Goal: Communication & Community: Answer question/provide support

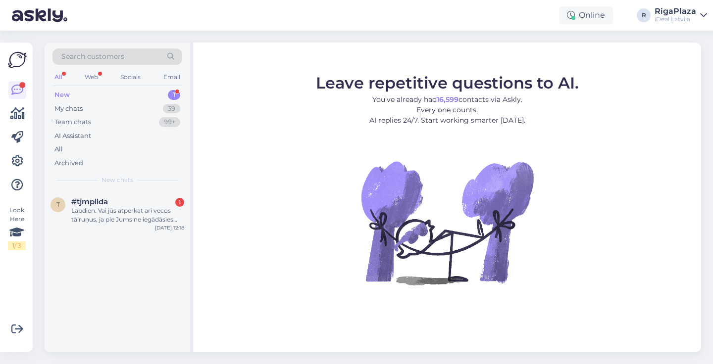
click at [125, 192] on div "t #tjmpllda 1 Labdien. Vai jūs atperkat arī vecos tālruņus, ja pie Jums ne iegā…" at bounding box center [117, 213] width 145 height 45
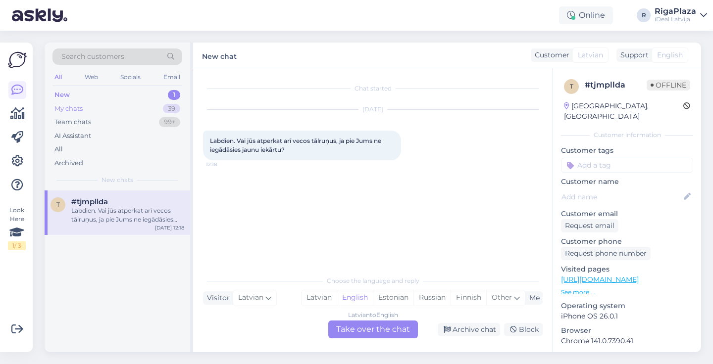
click at [138, 111] on div "My chats 39" at bounding box center [117, 109] width 130 height 14
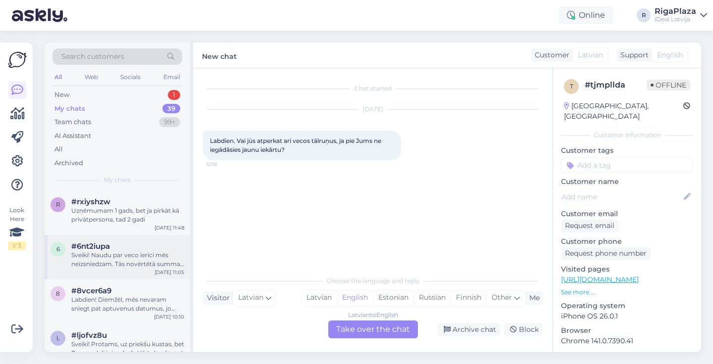
click at [115, 252] on div "Sveiki! Naudu par veco ierīci mēs neizsniedzam. Tās novērtētā summa tiek izmant…" at bounding box center [127, 260] width 113 height 18
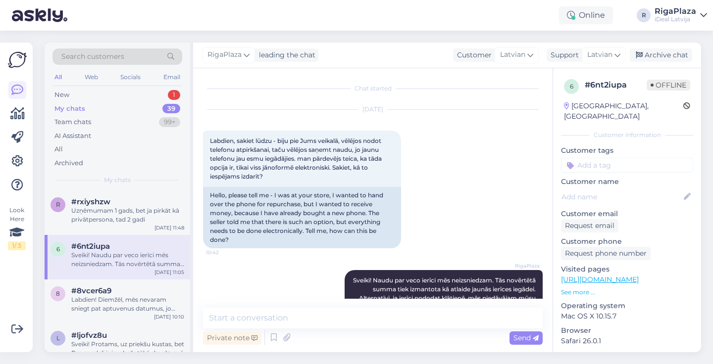
scroll to position [48, 0]
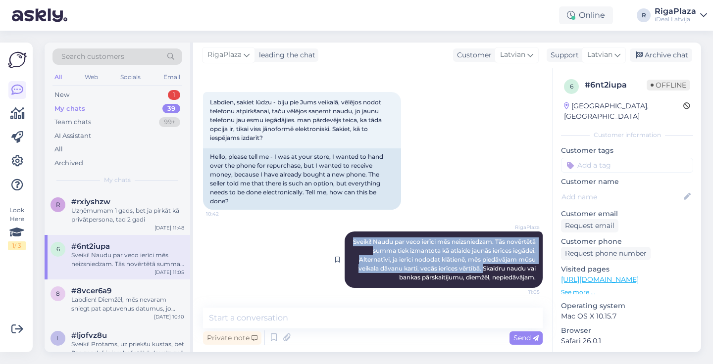
drag, startPoint x: 374, startPoint y: 226, endPoint x: 536, endPoint y: 259, distance: 165.7
click at [536, 259] on div "RigaPlaza Sveiki! Naudu par veco ierīci mēs neizsniedzam. Tās novērtētā summa t…" at bounding box center [443, 260] width 198 height 56
copy span "Sveiki! Naudu par veco ierīci mēs neizsniedzam. Tās novērtētā summa tiek izmant…"
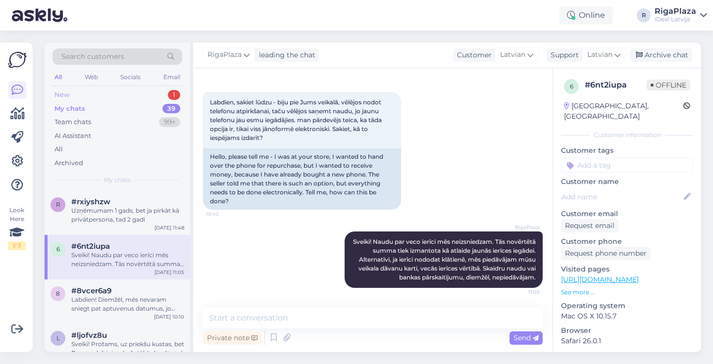
click at [154, 89] on div "New 1" at bounding box center [117, 95] width 130 height 14
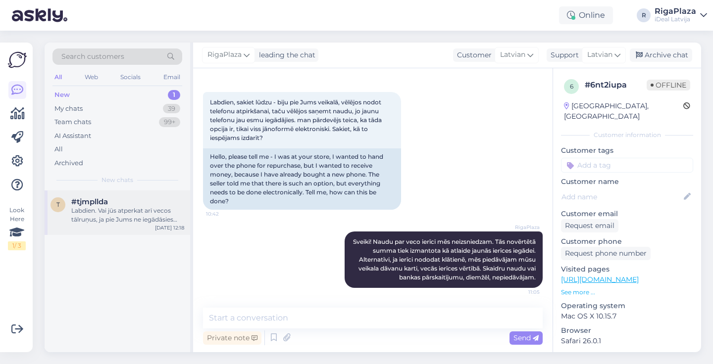
click at [129, 230] on div "t #tjmpllda Labdien. Vai jūs atperkat arī vecos tālruņus, ja pie Jums ne iegādā…" at bounding box center [117, 213] width 145 height 45
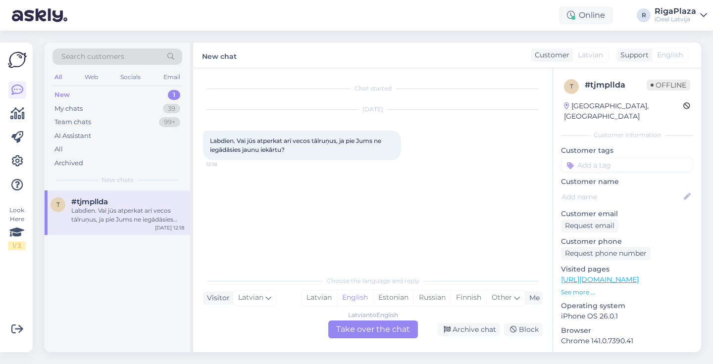
click at [370, 331] on div "Latvian to English Take over the chat" at bounding box center [373, 330] width 90 height 18
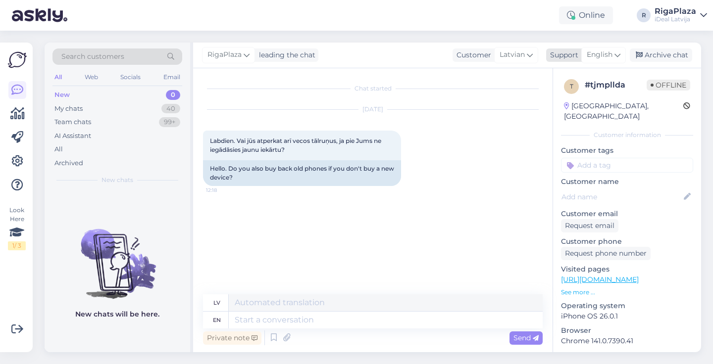
click at [599, 54] on span "English" at bounding box center [599, 54] width 26 height 11
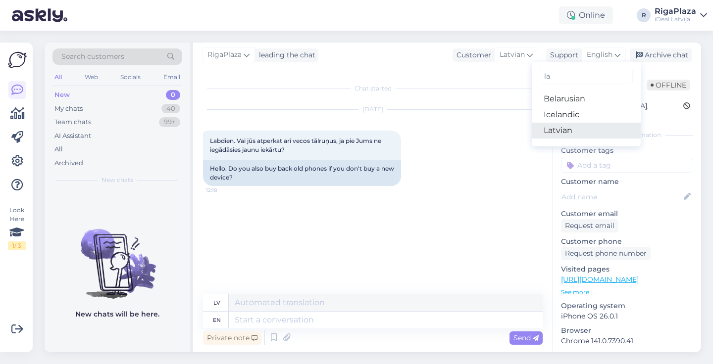
type input "la"
click at [564, 132] on link "Latvian" at bounding box center [585, 131] width 109 height 16
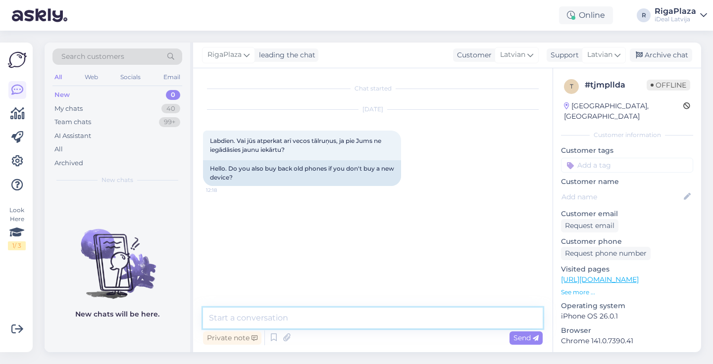
click at [355, 320] on textarea at bounding box center [372, 318] width 339 height 21
paste textarea "Sveiki! Naudu par veco ierīci mēs neizsniedzam. Tās novērtētā summa tiek izmant…"
type textarea "Sveiki! Naudu par veco ierīci mēs neizsniedzam. Tās novērtētā summa tiek izmant…"
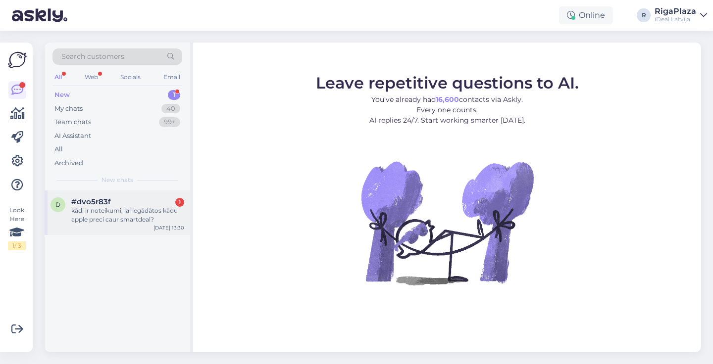
click at [127, 230] on div "d #dvo5r83f 1 kādi ir noteikumi, lai iegādātos kādu apple preci caur smartdeal?…" at bounding box center [117, 213] width 145 height 45
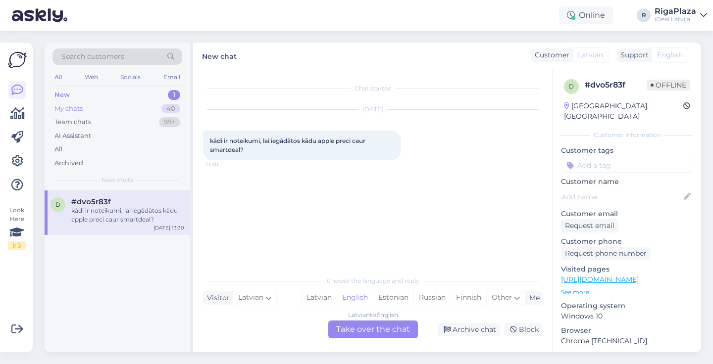
click at [171, 109] on div "40" at bounding box center [170, 109] width 19 height 10
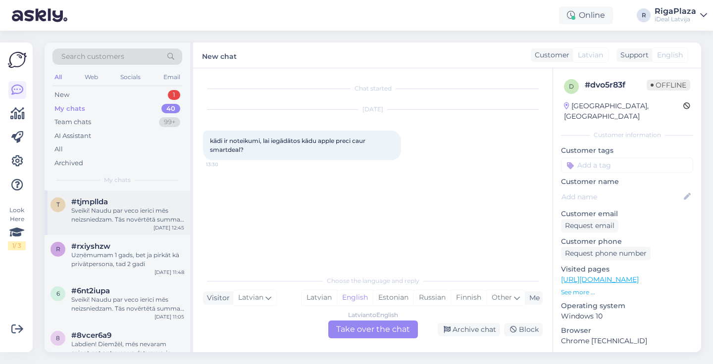
click at [116, 203] on div "#tjmpllda" at bounding box center [127, 201] width 113 height 9
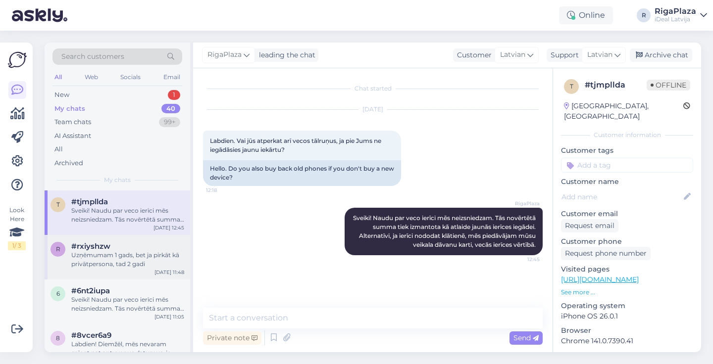
click at [148, 251] on div "Uzņēmumam 1 gads, bet ja pirkāt kā privātpersona, tad 2 gadi" at bounding box center [127, 260] width 113 height 18
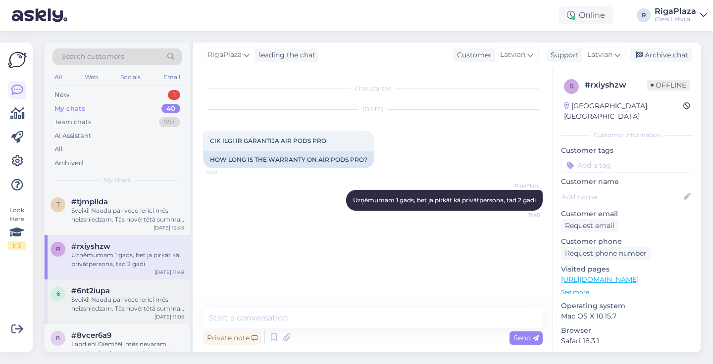
click at [144, 297] on div "Sveiki! Naudu par veco ierīci mēs neizsniedzam. Tās novērtētā summa tiek izmant…" at bounding box center [127, 304] width 113 height 18
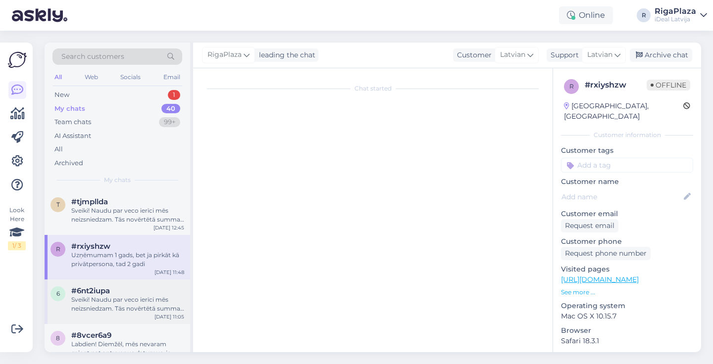
scroll to position [48, 0]
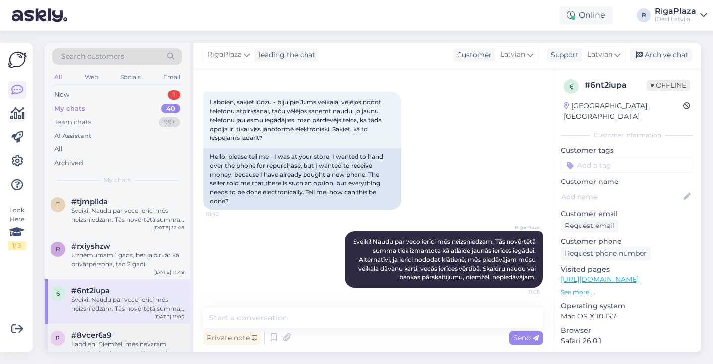
click at [106, 338] on span "#8vcer6a9" at bounding box center [91, 335] width 40 height 9
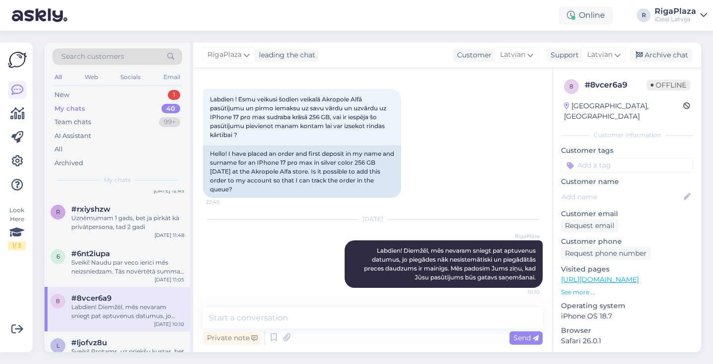
scroll to position [53, 0]
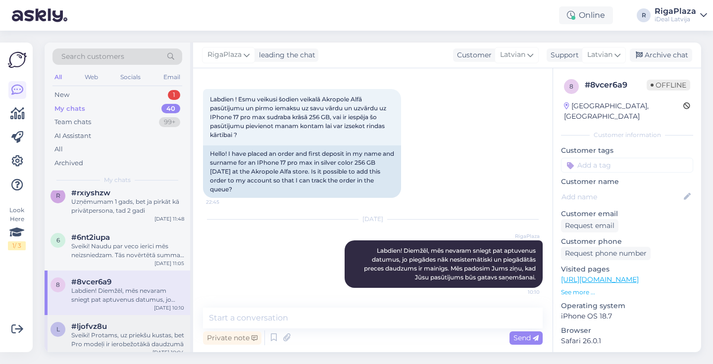
click at [117, 333] on div "Sveiki! Protams, uz priekšu kustas, bet Pro modeļi ir ierobežotākā daudzumā" at bounding box center [127, 340] width 113 height 18
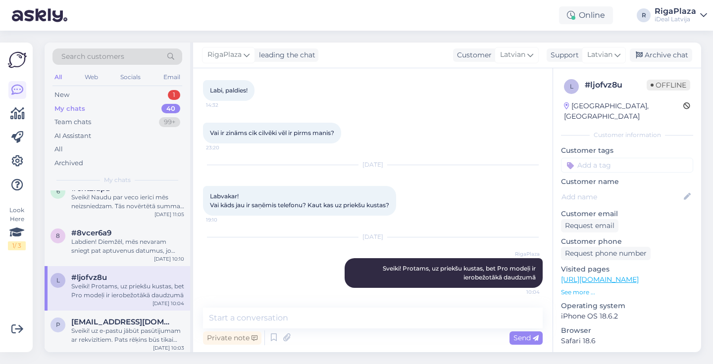
scroll to position [116, 0]
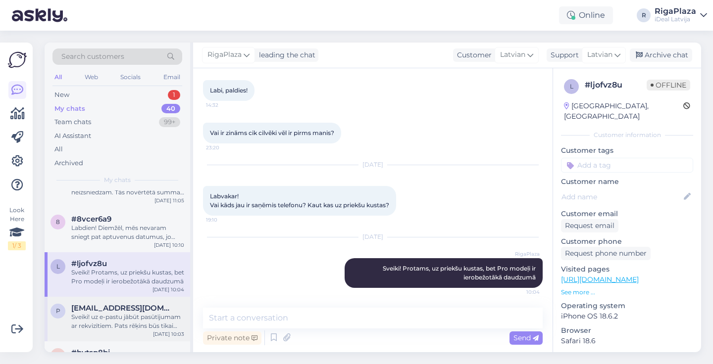
click at [118, 315] on div "Sveiki! uz e-pastu jābūt pasūtījumam ar rekvizītiem. Pats rēķins būs tikai tad,…" at bounding box center [127, 322] width 113 height 18
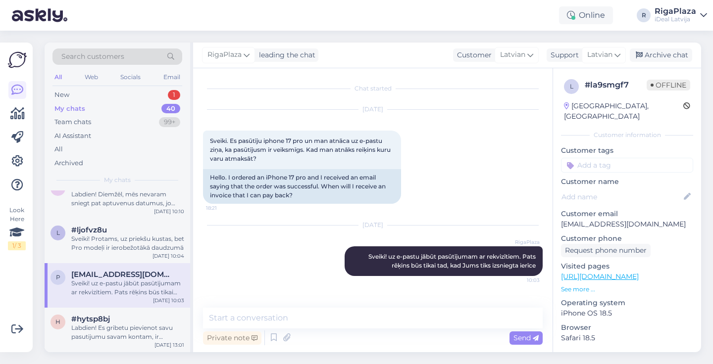
scroll to position [183, 0]
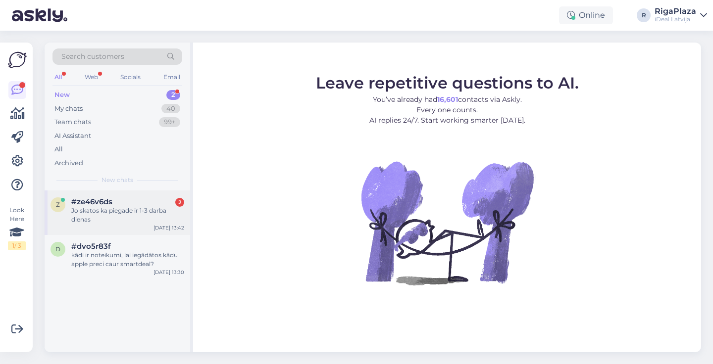
click at [124, 201] on div "#ze46v6ds 2" at bounding box center [127, 201] width 113 height 9
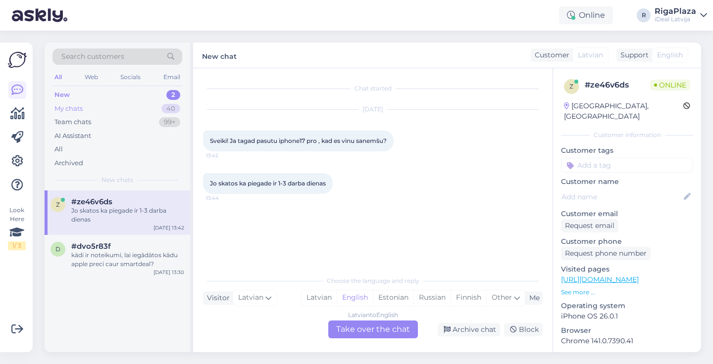
click at [116, 107] on div "My chats 40" at bounding box center [117, 109] width 130 height 14
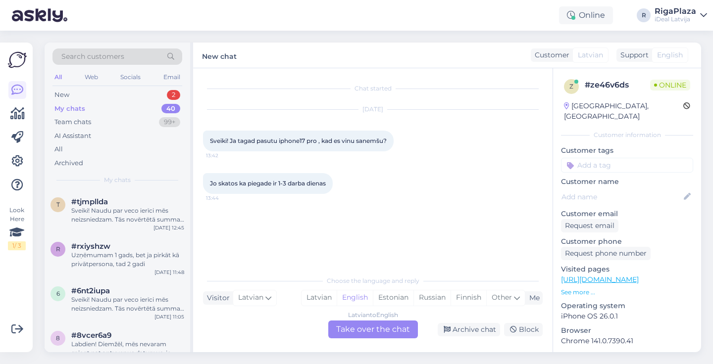
scroll to position [107, 0]
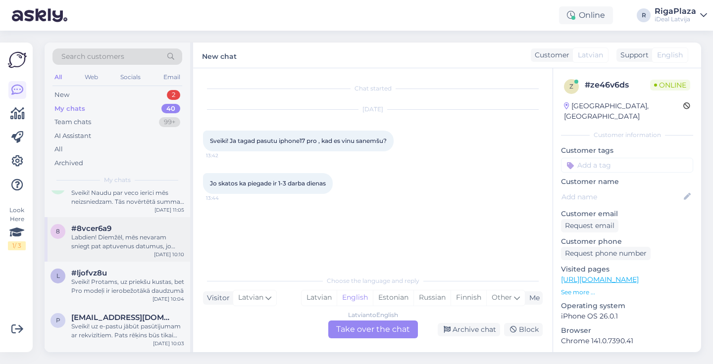
click at [139, 257] on div "8 #8vcer6a9 Labdien! Diemžēl, mēs nevaram sniegt pat aptuvenus datumus, jo pieg…" at bounding box center [117, 239] width 145 height 45
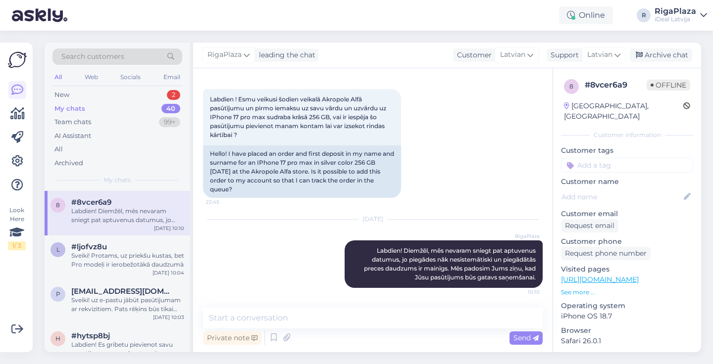
scroll to position [143, 0]
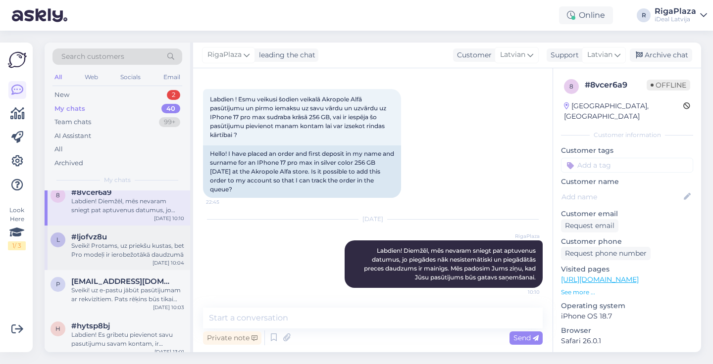
click at [105, 233] on span "#ljofvz8u" at bounding box center [89, 237] width 36 height 9
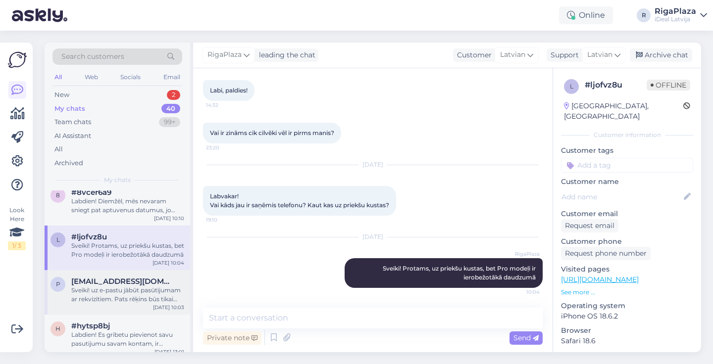
click at [106, 286] on div "Sveiki! uz e-pastu jābūt pasūtījumam ar rekvizītiem. Pats rēķins būs tikai tad,…" at bounding box center [127, 295] width 113 height 18
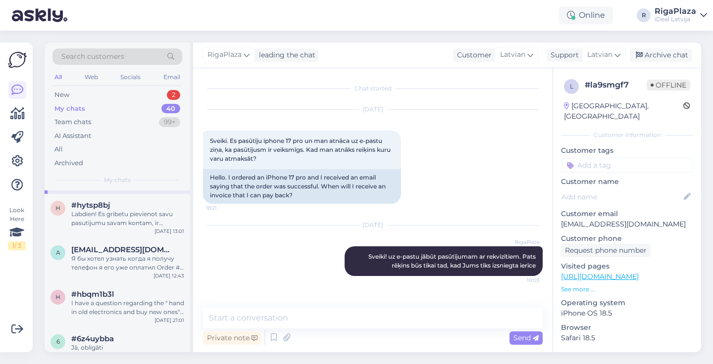
scroll to position [265, 0]
click at [105, 285] on div "h #hbqm1b3l I have a question regarding the " hand in old electronics and buy n…" at bounding box center [117, 304] width 145 height 45
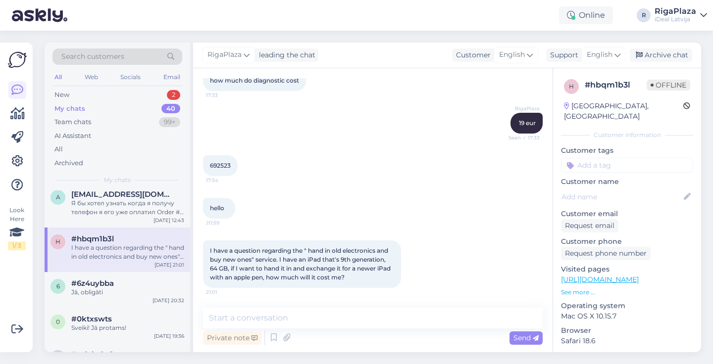
scroll to position [328, 0]
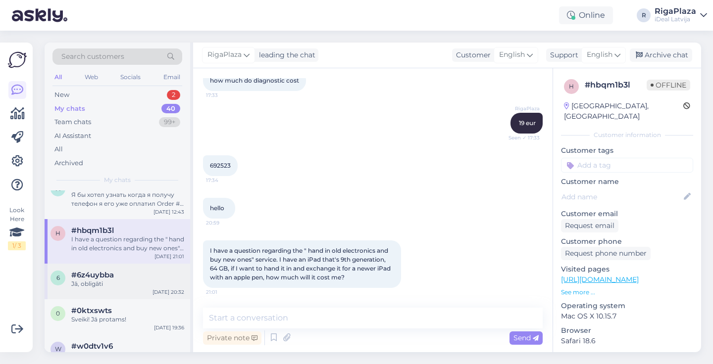
click at [105, 285] on div "Jā, obligāti" at bounding box center [127, 284] width 113 height 9
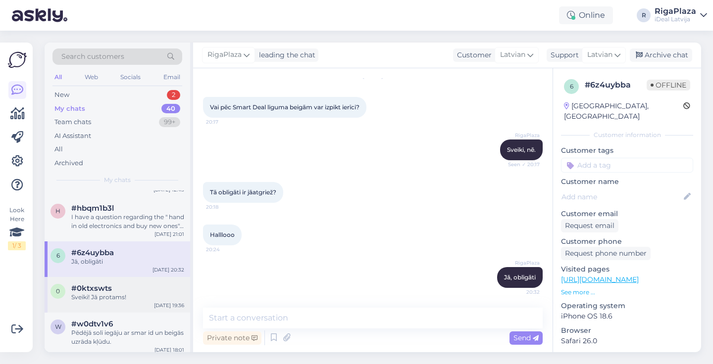
scroll to position [352, 0]
click at [108, 288] on span "#0ktxswts" at bounding box center [91, 286] width 41 height 9
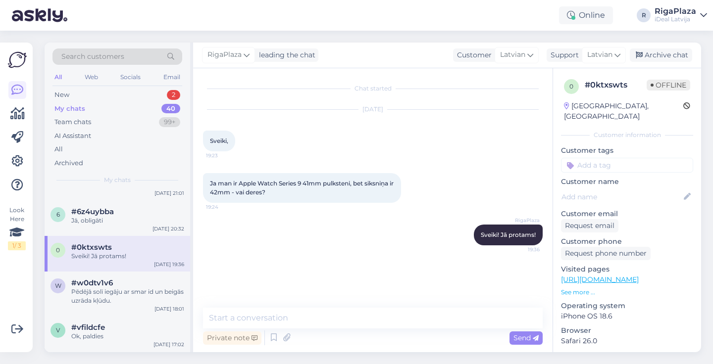
scroll to position [392, 0]
click at [103, 298] on div "Pēdējā solī iegāju ar smar id un beigās uzrāda kļūdu." at bounding box center [127, 295] width 113 height 18
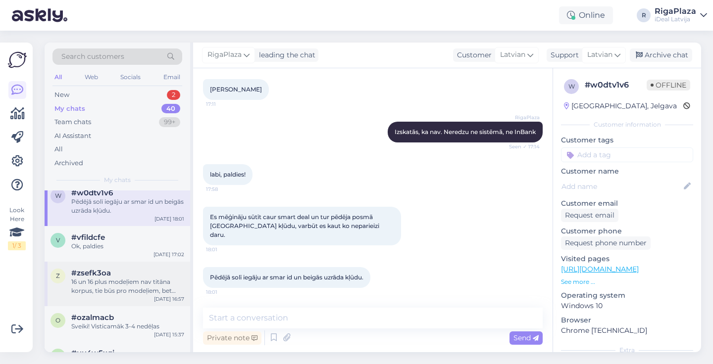
scroll to position [482, 0]
click at [116, 246] on div "Ok, paldies" at bounding box center [127, 245] width 113 height 9
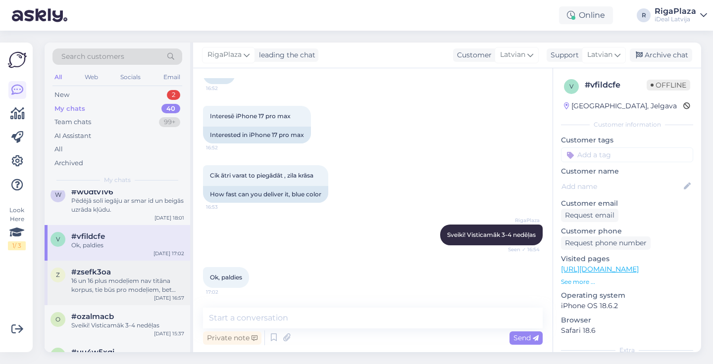
click at [156, 275] on div "#zsefk3oa" at bounding box center [127, 272] width 113 height 9
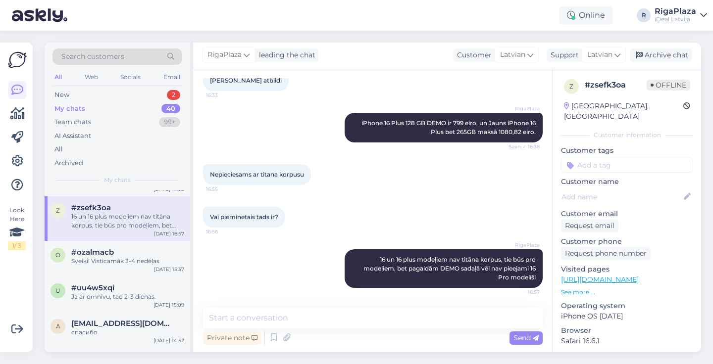
scroll to position [547, 0]
click at [158, 253] on div "#ozalmacb" at bounding box center [127, 251] width 113 height 9
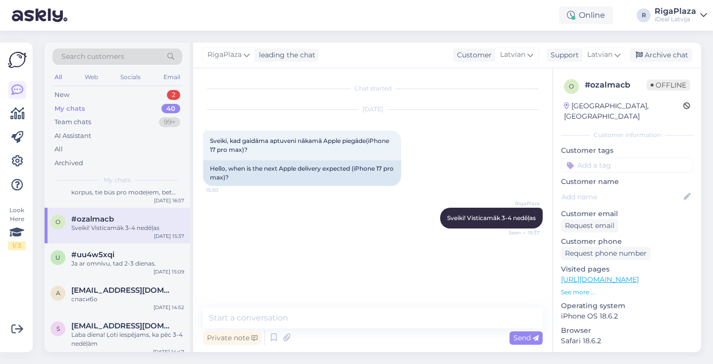
scroll to position [583, 0]
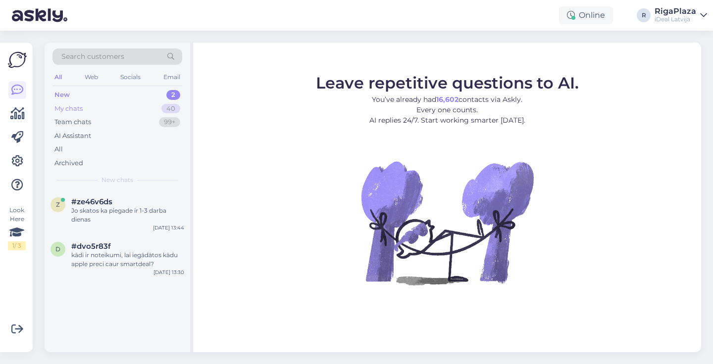
click at [164, 107] on div "40" at bounding box center [170, 109] width 19 height 10
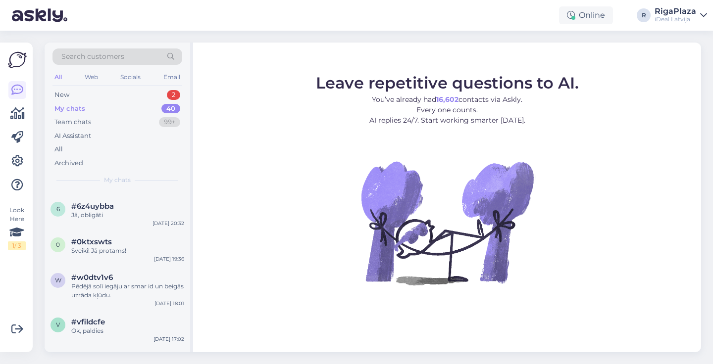
scroll to position [784, 0]
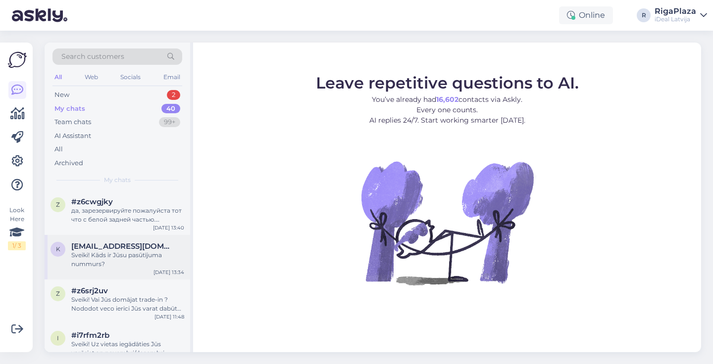
click at [142, 263] on div "Sveiki! Kāds ir Jūsu pasūtījuma nummurs?" at bounding box center [127, 260] width 113 height 18
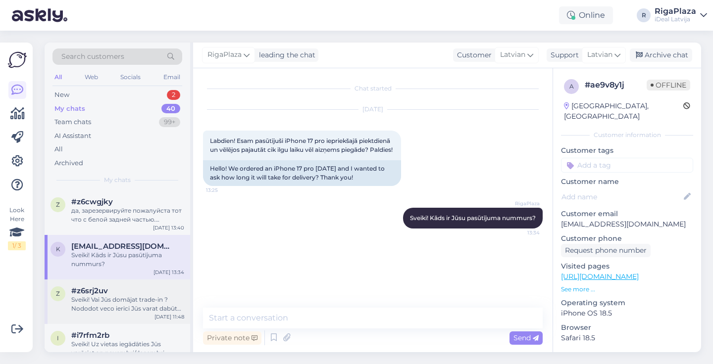
click at [132, 302] on div "Sveiki! Vai Jūs domājat trade-in ? Nododot veco ierīci Jūs varat dabūt atlaidi …" at bounding box center [127, 304] width 113 height 18
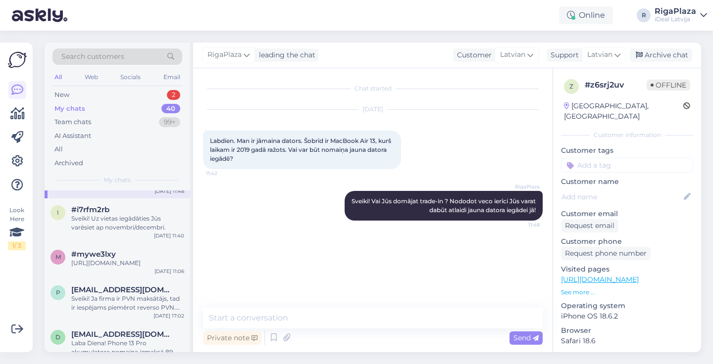
scroll to position [911, 0]
click at [136, 267] on div "[URL][DOMAIN_NAME]" at bounding box center [127, 262] width 113 height 9
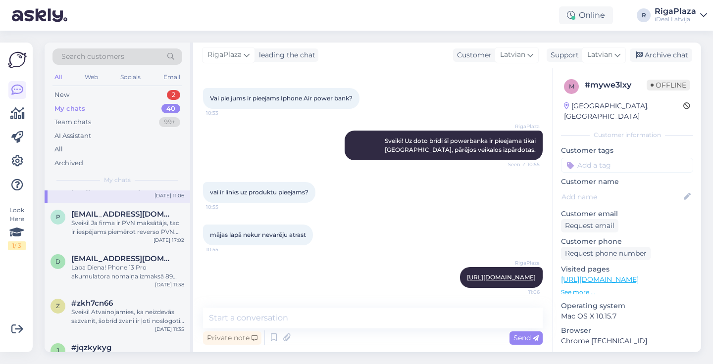
scroll to position [986, 0]
click at [147, 218] on div "[EMAIL_ADDRESS][DOMAIN_NAME]" at bounding box center [127, 213] width 113 height 9
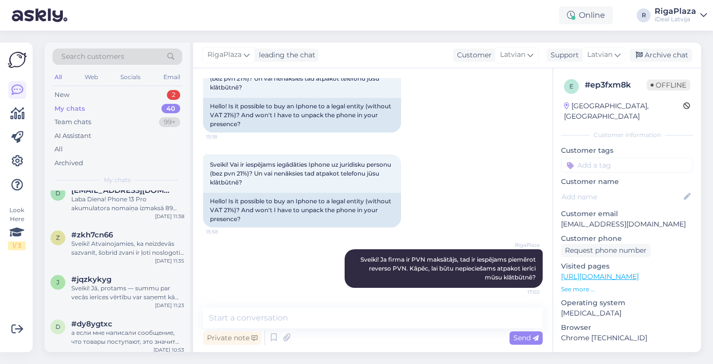
scroll to position [1052, 0]
click at [155, 206] on div "Laba Diena! Phone 13 Pro akumulatora nomaiņa izmaksā 89 eiro. Ja pierakstīsieti…" at bounding box center [127, 205] width 113 height 18
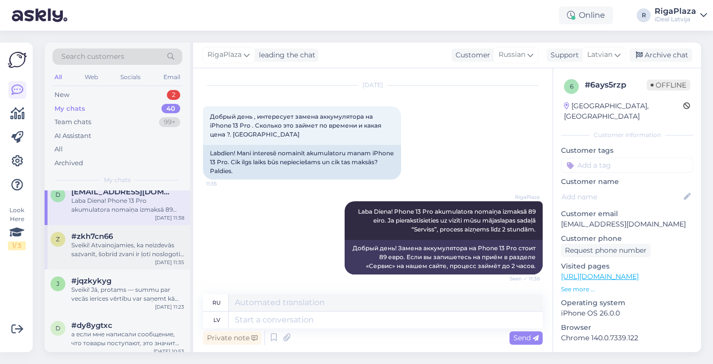
click at [154, 241] on div "#zkh7cn66" at bounding box center [127, 236] width 113 height 9
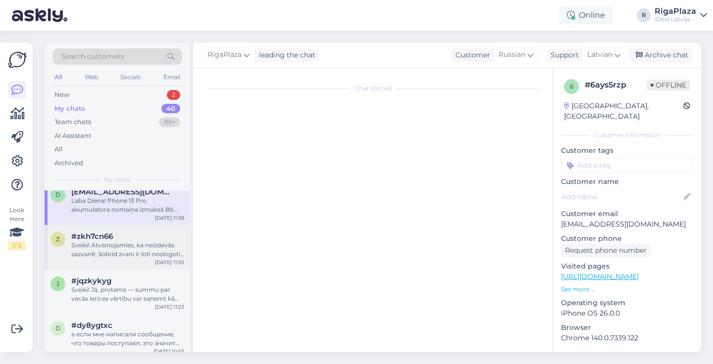
scroll to position [54, 0]
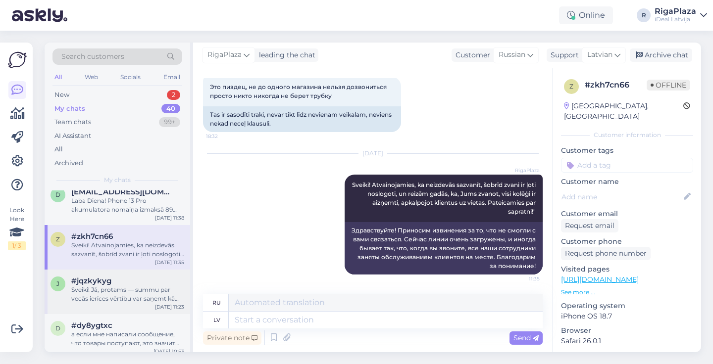
click at [155, 299] on div "Sveiki! Jā, protams — summu par vecās ierīces vērtību var saņemt kā dāvanu kart…" at bounding box center [127, 295] width 113 height 18
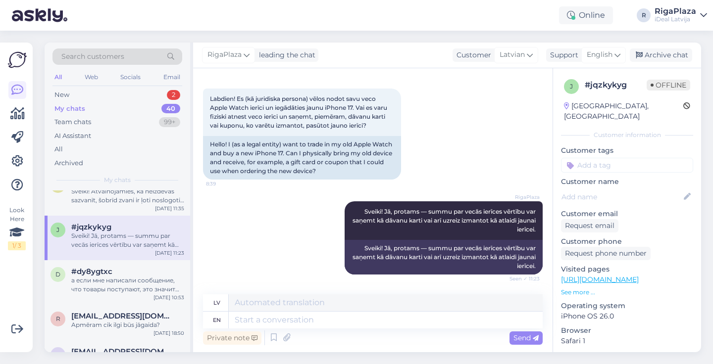
scroll to position [1107, 0]
click at [150, 304] on div "d #dy8ygtxc а если мне написали сообщение, что товары поступают, это значит что…" at bounding box center [117, 281] width 145 height 45
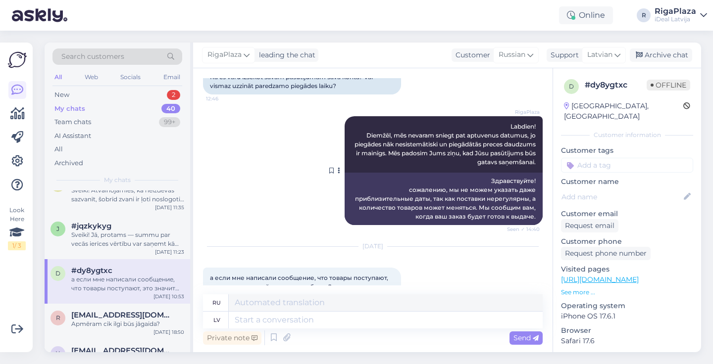
scroll to position [249, 0]
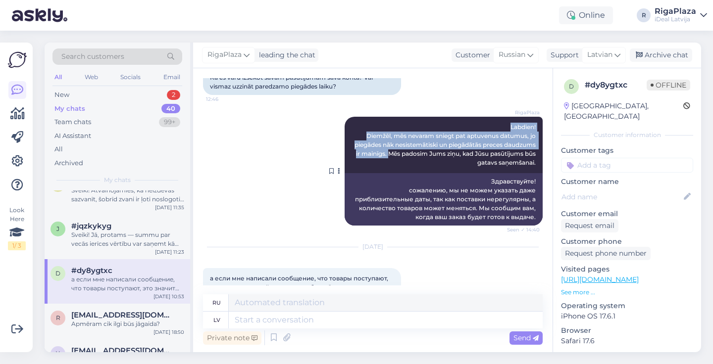
drag, startPoint x: 506, startPoint y: 122, endPoint x: 434, endPoint y: 154, distance: 78.9
click at [434, 154] on div "RigaPlaza Labdien! Diemžēl, mēs nevaram sniegt pat aptuvenus datumus, jo piegād…" at bounding box center [443, 145] width 198 height 56
copy span "Labdien! Diemžēl, mēs nevaram sniegt pat aptuvenus datumus, jo piegādes nāk nes…"
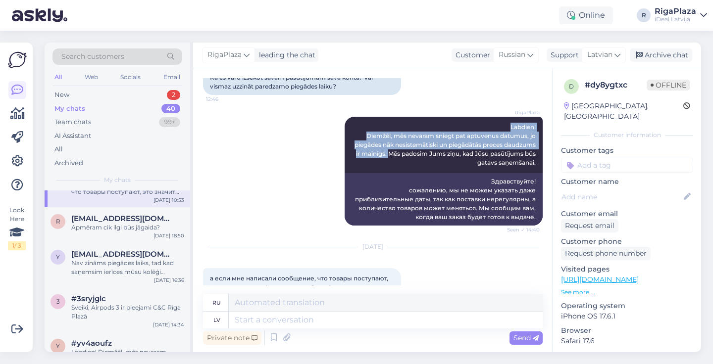
scroll to position [1203, 0]
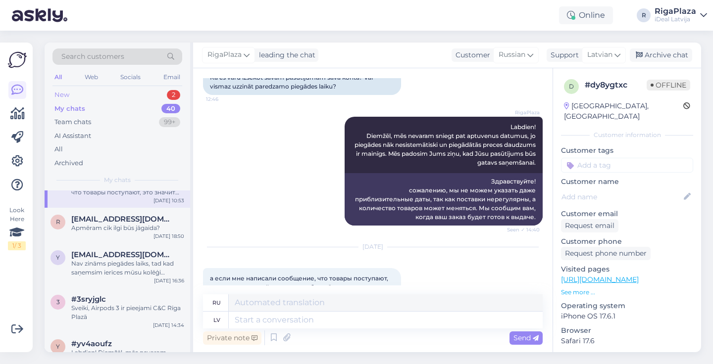
click at [170, 96] on div "2" at bounding box center [173, 95] width 13 height 10
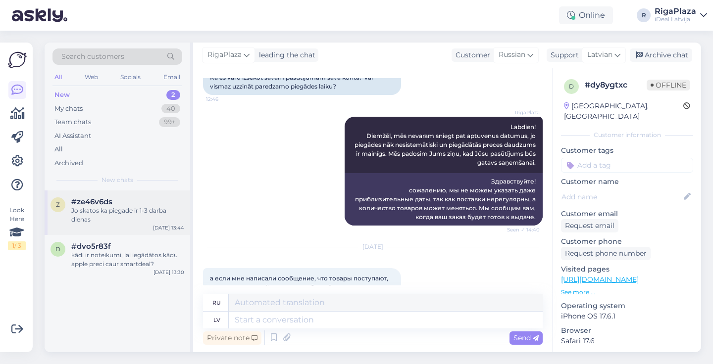
click at [151, 204] on div "#ze46v6ds" at bounding box center [127, 201] width 113 height 9
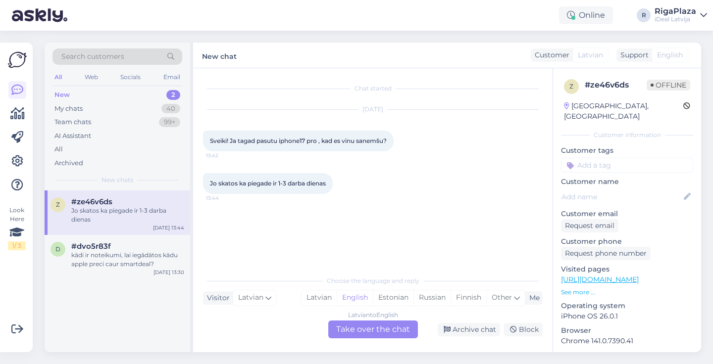
click at [378, 323] on div "Latvian to English Take over the chat" at bounding box center [373, 330] width 90 height 18
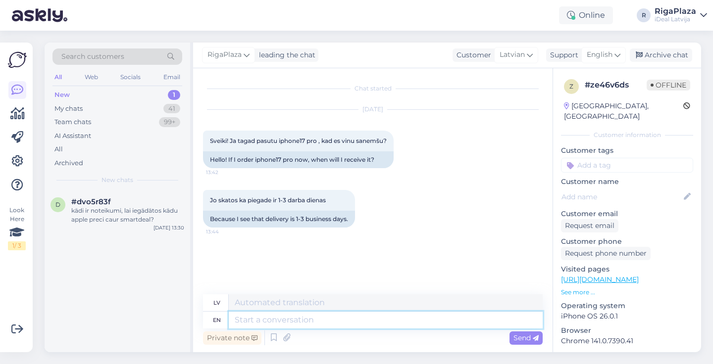
click at [372, 314] on textarea at bounding box center [386, 320] width 314 height 17
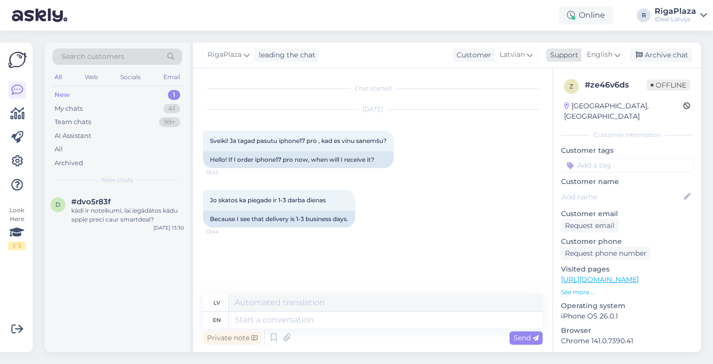
click at [608, 58] on span "English" at bounding box center [599, 54] width 26 height 11
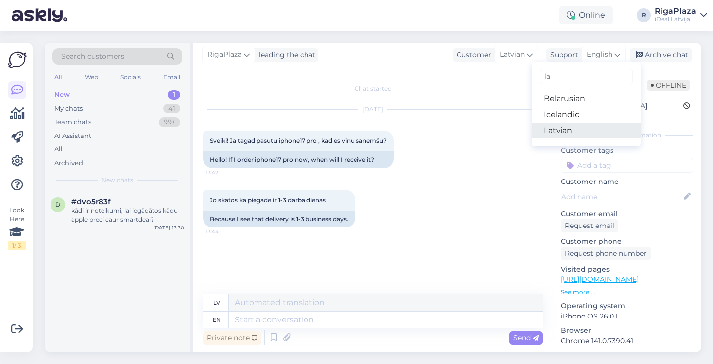
type input "la"
click at [553, 131] on link "Latvian" at bounding box center [585, 131] width 109 height 16
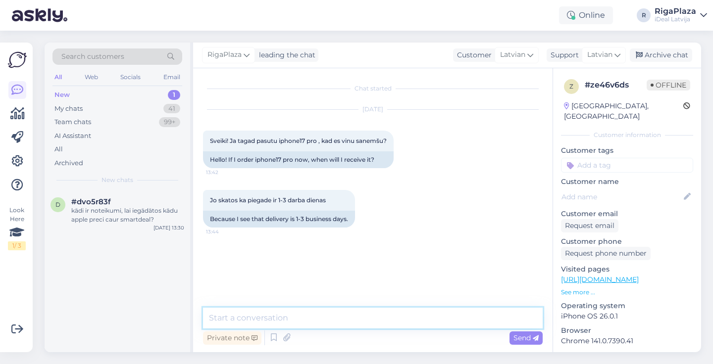
click at [334, 317] on textarea at bounding box center [372, 318] width 339 height 21
paste textarea "Labdien! Diemžēl, mēs nevaram sniegt pat aptuvenus datumus, jo piegādes nāk nes…"
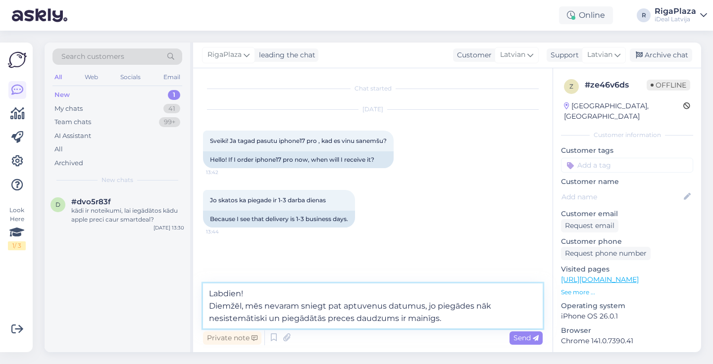
click at [211, 306] on textarea "Labdien! Diemžēl, mēs nevaram sniegt pat aptuvenus datumus, jo piegādes nāk nes…" at bounding box center [372, 306] width 339 height 45
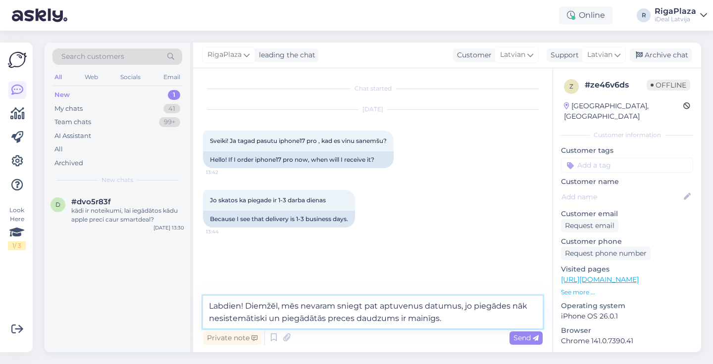
click at [462, 322] on textarea "Labdien! Diemžēl, mēs nevaram sniegt pat aptuvenus datumus, jo piegādes nāk nes…" at bounding box center [372, 312] width 339 height 33
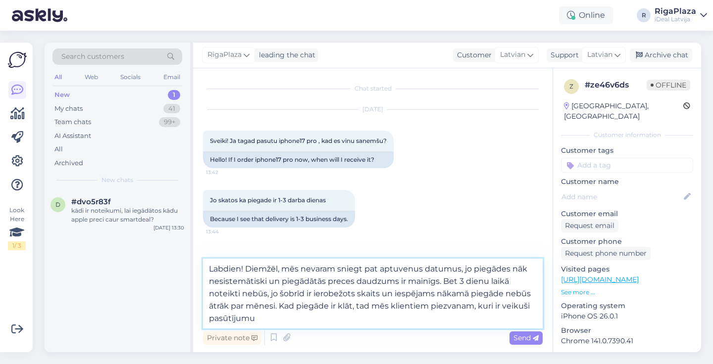
type textarea "Labdien! Diemžēl, mēs nevaram sniegt pat aptuvenus datumus, jo piegādes nāk nes…"
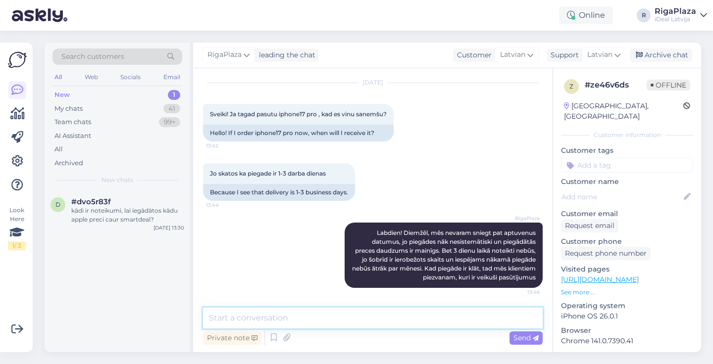
scroll to position [27, 0]
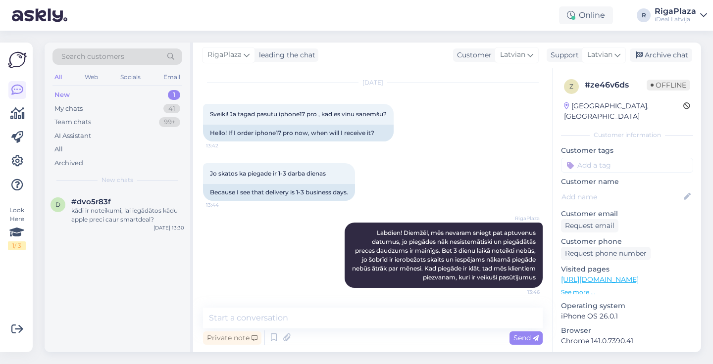
click at [282, 19] on div "Online R RigaPlaza iDeal Latvija" at bounding box center [356, 15] width 713 height 31
click at [111, 214] on div "kādi ir noteikumi, lai iegādātos kādu apple preci caur smartdeal?" at bounding box center [127, 215] width 113 height 18
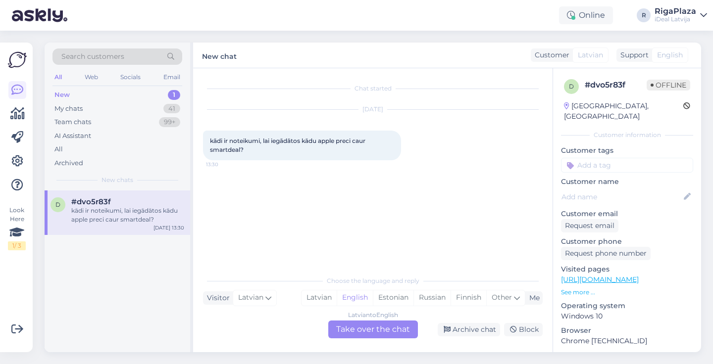
scroll to position [0, 0]
